Goal: Answer question/provide support

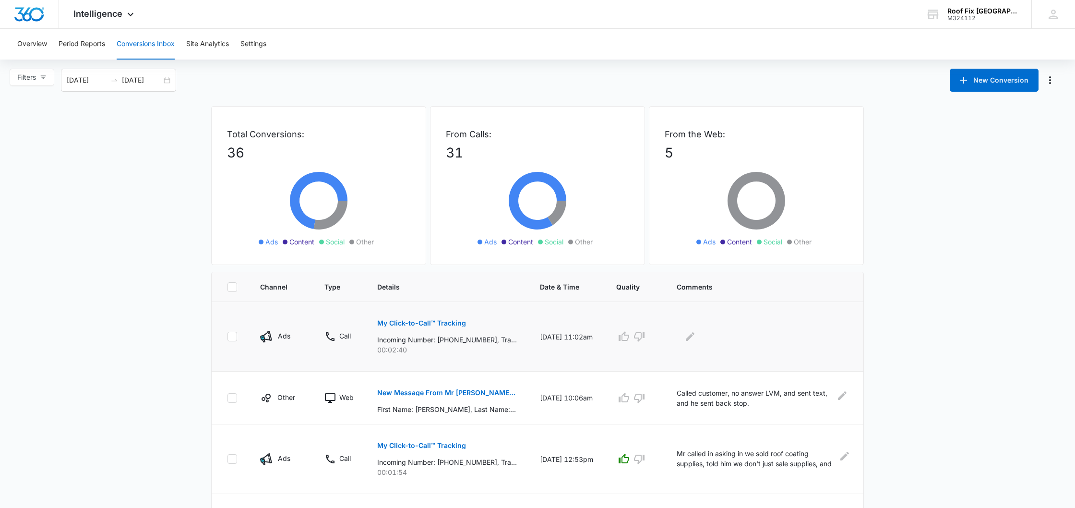
click at [444, 321] on p "My Click-to-Call™ Tracking" at bounding box center [421, 323] width 89 height 7
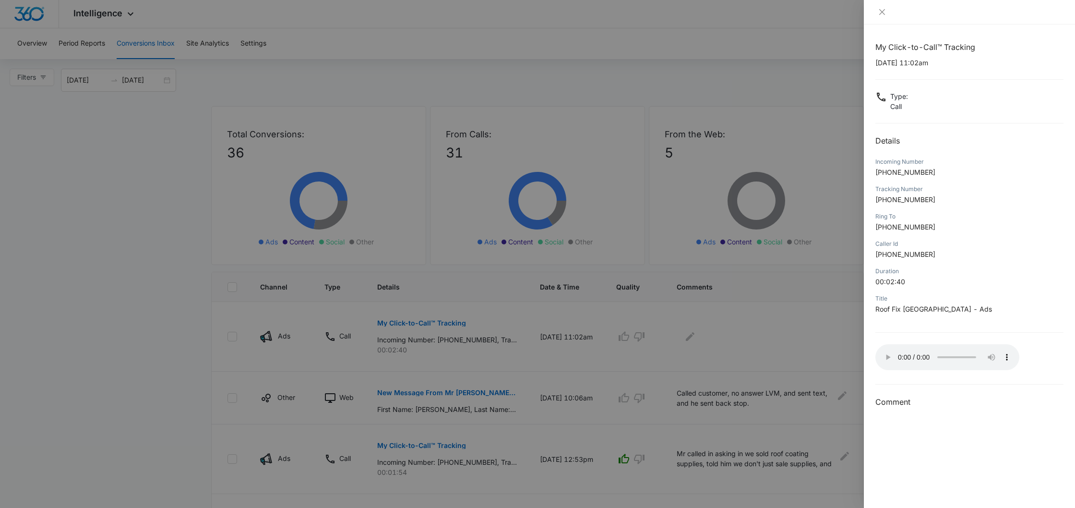
click at [885, 353] on audio "Your browser does not support the audio tag." at bounding box center [948, 357] width 144 height 26
click at [886, 352] on audio "Your browser does not support the audio tag." at bounding box center [948, 357] width 144 height 26
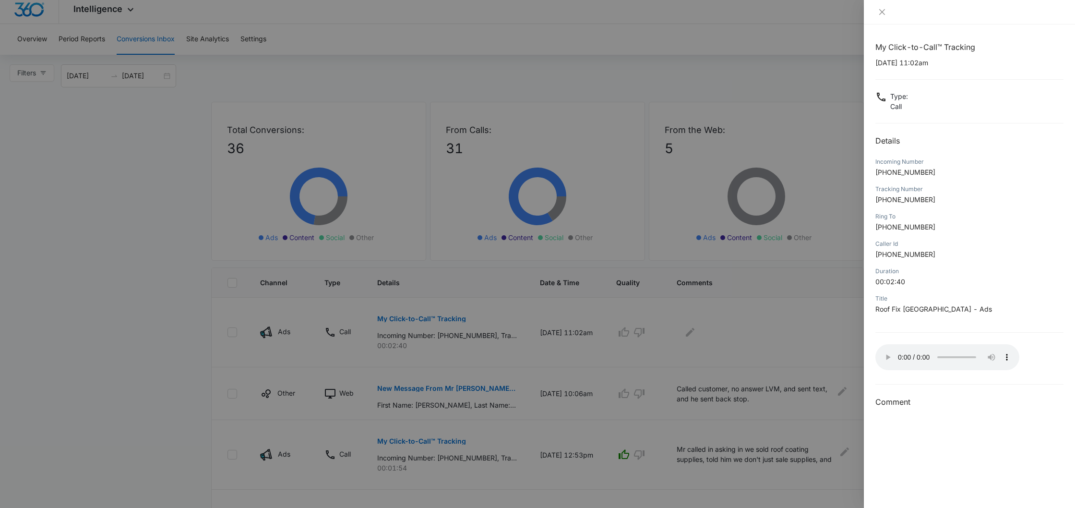
click at [886, 352] on audio "Your browser does not support the audio tag." at bounding box center [948, 357] width 144 height 26
click at [883, 354] on audio "Your browser does not support the audio tag." at bounding box center [948, 357] width 144 height 26
click at [884, 354] on audio "Your browser does not support the audio tag." at bounding box center [948, 357] width 144 height 26
click at [684, 339] on div at bounding box center [537, 254] width 1075 height 508
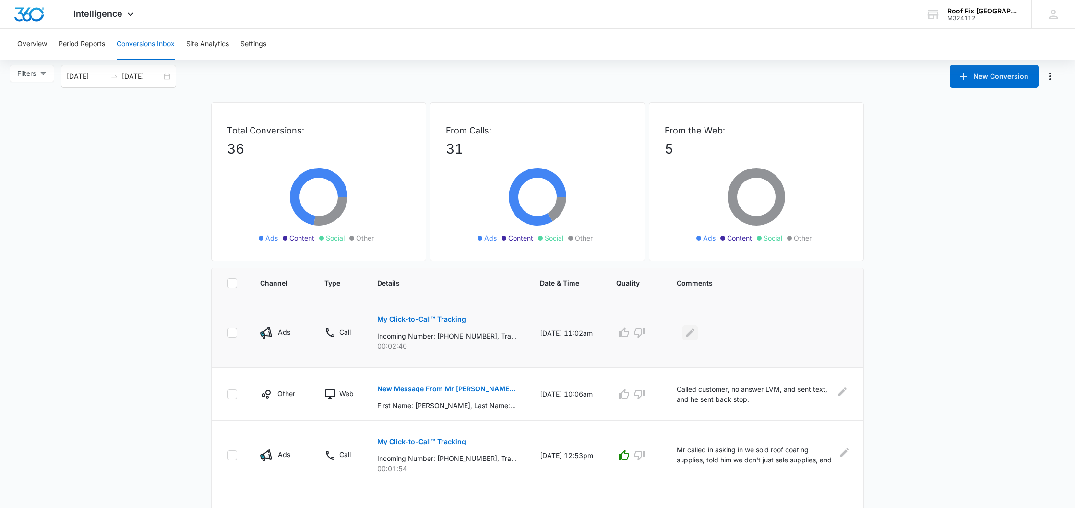
click at [690, 333] on icon "Edit Comments" at bounding box center [690, 332] width 9 height 9
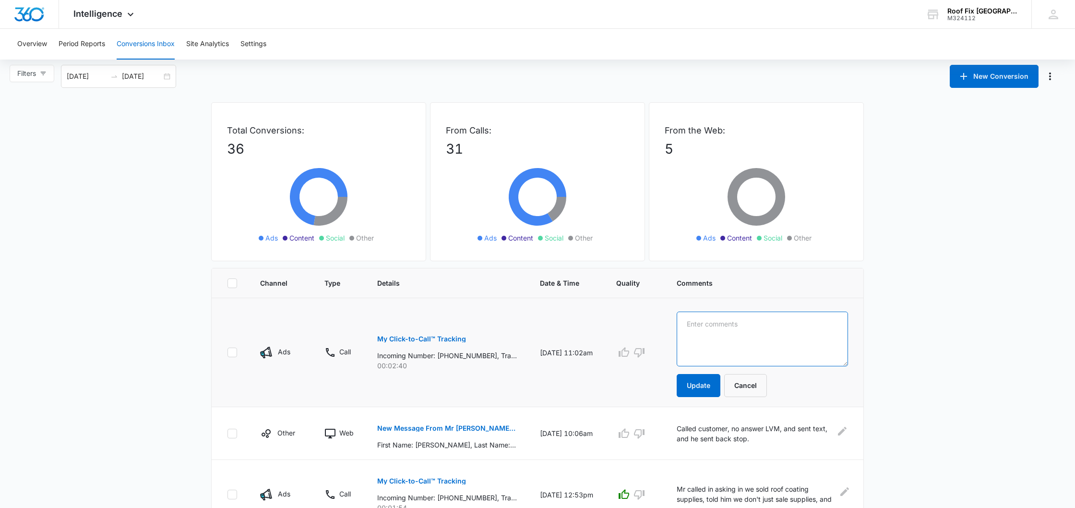
click at [696, 332] on textarea at bounding box center [762, 339] width 171 height 55
type textarea "mr looking for work"
click at [702, 390] on button "Update" at bounding box center [699, 385] width 44 height 23
click at [634, 353] on icon "button" at bounding box center [639, 353] width 11 height 10
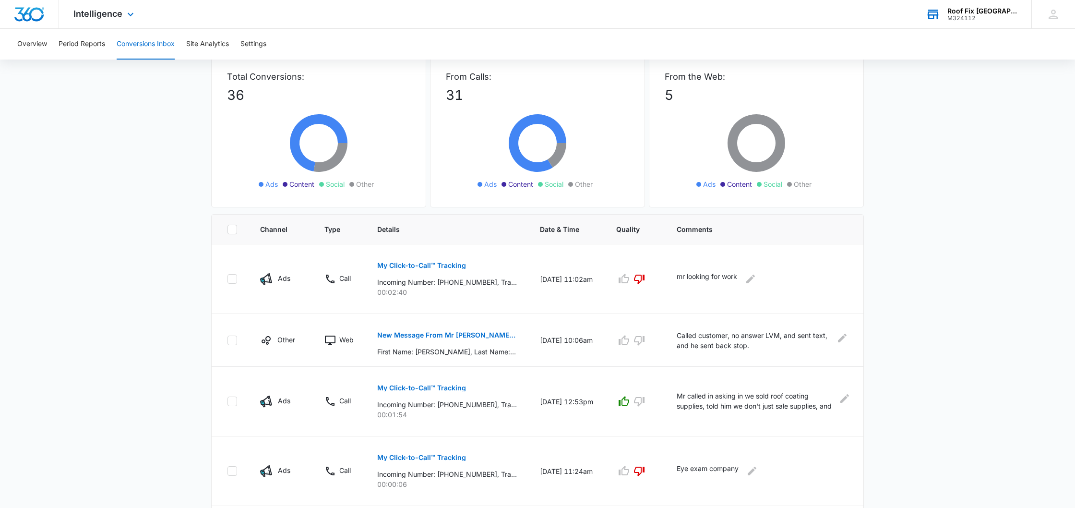
scroll to position [58, 0]
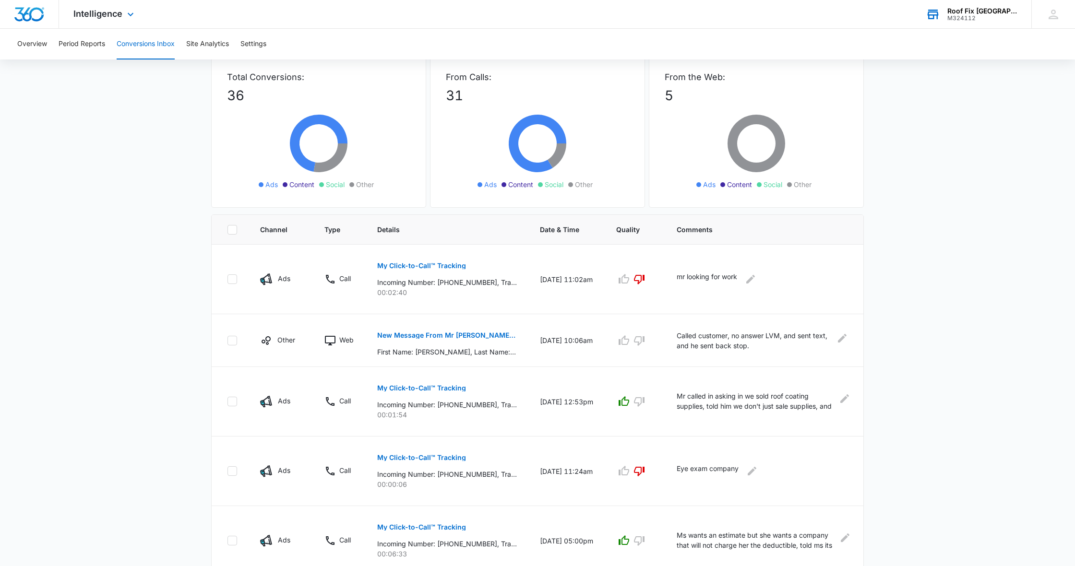
click at [22, 0] on html "Intelligence Apps Reputation Forms CRM Email Social POS Content Ads Intelligenc…" at bounding box center [537, 225] width 1075 height 566
